Goal: Find specific page/section: Find specific page/section

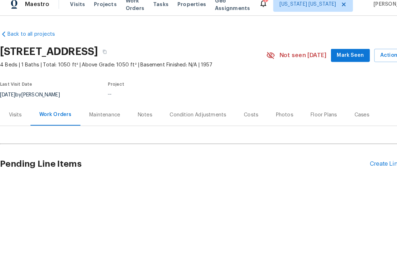
scroll to position [7, 0]
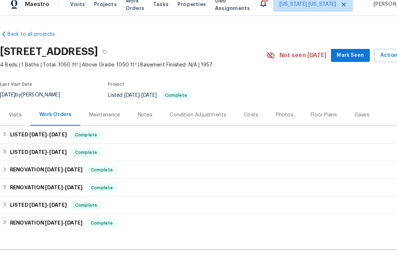
click at [193, 8] on span "Properties" at bounding box center [187, 11] width 28 height 7
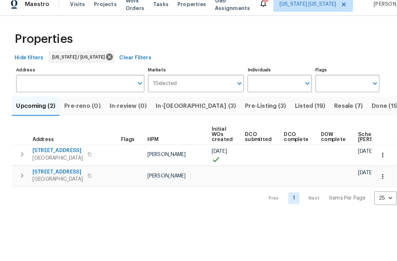
click at [238, 107] on span "Pre-Listing (3)" at bounding box center [258, 110] width 40 height 10
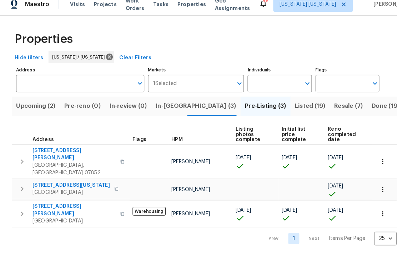
click at [374, 188] on icon "button" at bounding box center [372, 191] width 7 height 7
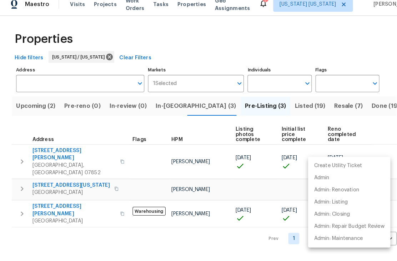
click at [37, 169] on div at bounding box center [198, 130] width 397 height 261
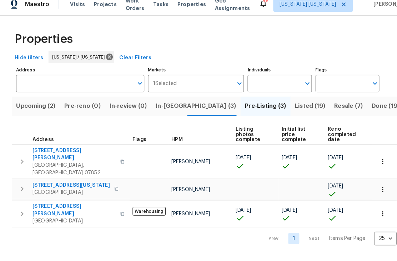
click at [35, 184] on span "371 Pennsylvania Ave" at bounding box center [68, 187] width 75 height 7
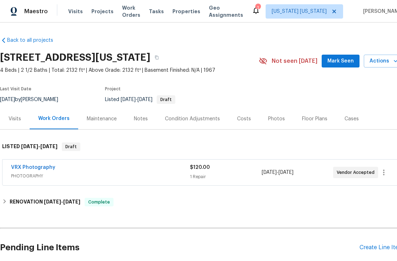
click at [275, 120] on div "Photos" at bounding box center [276, 118] width 17 height 7
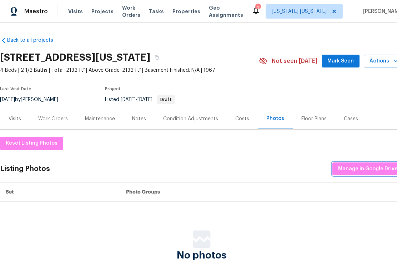
click at [382, 170] on span "Manage in Google Drive" at bounding box center [368, 169] width 60 height 9
